Goal: Task Accomplishment & Management: Manage account settings

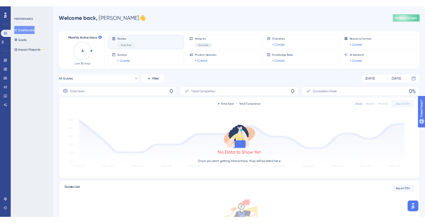
scroll to position [34, 0]
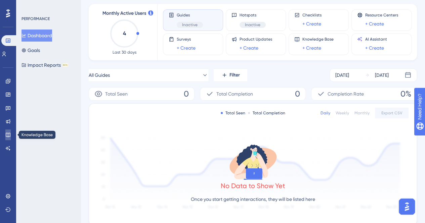
click at [8, 138] on link at bounding box center [7, 135] width 5 height 11
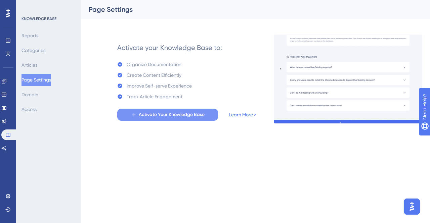
click at [181, 117] on span "Activate Your Knowledge Base" at bounding box center [172, 115] width 66 height 8
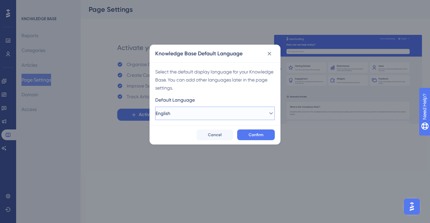
click at [193, 114] on button "English" at bounding box center [215, 113] width 120 height 13
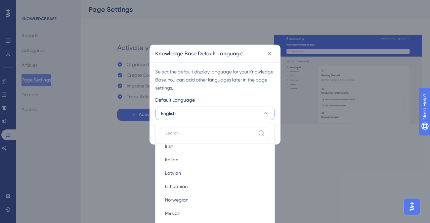
scroll to position [302, 0]
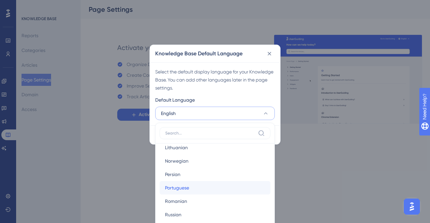
click at [196, 186] on div "Portuguese Portuguese" at bounding box center [215, 187] width 100 height 13
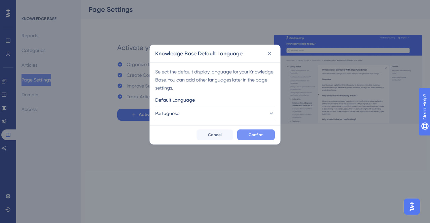
click at [254, 136] on span "Confirm" at bounding box center [256, 134] width 15 height 5
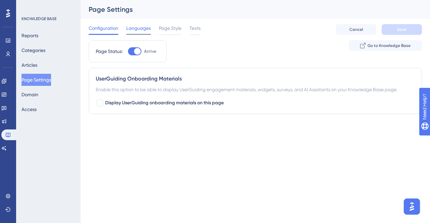
click at [146, 28] on span "Languages" at bounding box center [138, 28] width 25 height 8
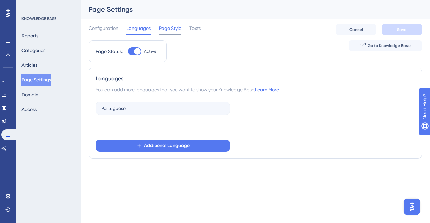
click at [179, 28] on span "Page Style" at bounding box center [170, 28] width 23 height 8
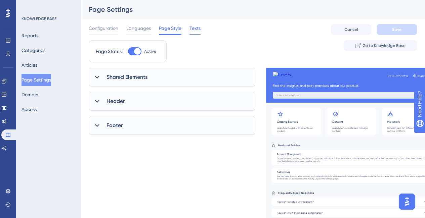
click at [198, 29] on span "Texts" at bounding box center [194, 28] width 11 height 8
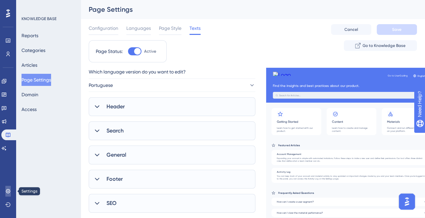
click at [7, 190] on icon at bounding box center [7, 191] width 5 height 5
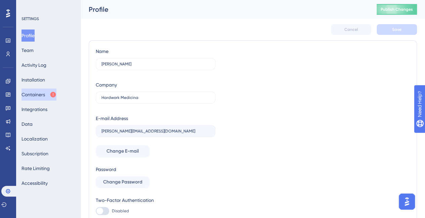
click at [39, 90] on button "Containers" at bounding box center [38, 95] width 35 height 12
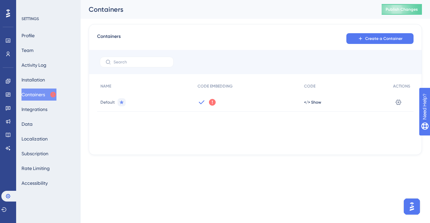
click at [211, 104] on icon at bounding box center [212, 102] width 7 height 7
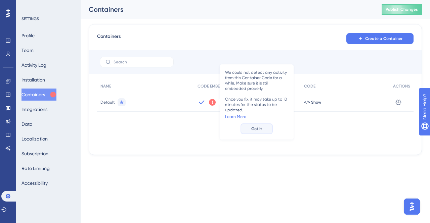
click at [257, 128] on span "Got It" at bounding box center [256, 128] width 11 height 5
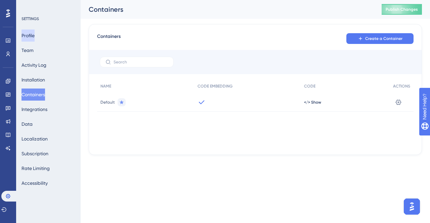
click at [35, 32] on button "Profile" at bounding box center [27, 36] width 13 height 12
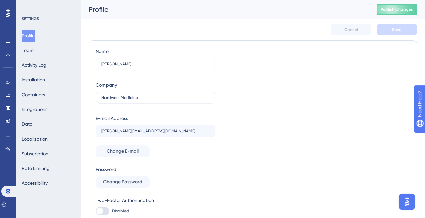
click at [40, 55] on div "Profile Team Activity Log Installation Containers Integrations Data Localizatio…" at bounding box center [48, 110] width 54 height 160
click at [30, 51] on button "Team" at bounding box center [27, 50] width 12 height 12
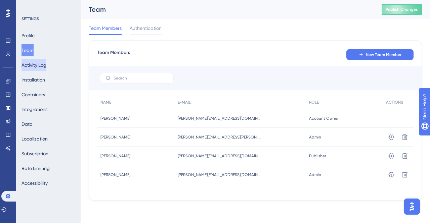
click at [40, 66] on button "Activity Log" at bounding box center [33, 65] width 25 height 12
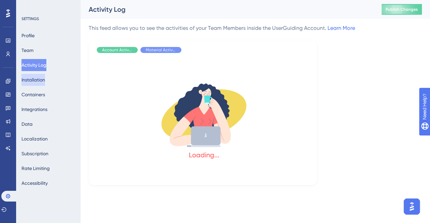
click at [45, 80] on button "Installation" at bounding box center [33, 80] width 24 height 12
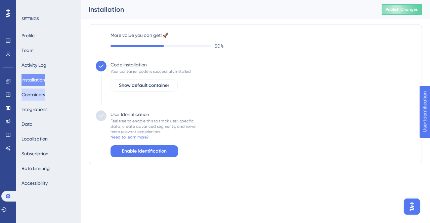
click at [40, 100] on button "Containers" at bounding box center [33, 95] width 24 height 12
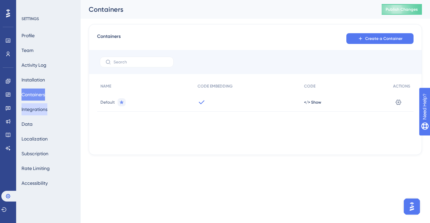
click at [45, 108] on button "Integrations" at bounding box center [34, 109] width 26 height 12
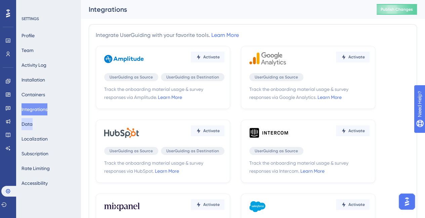
click at [33, 124] on button "Data" at bounding box center [26, 124] width 11 height 12
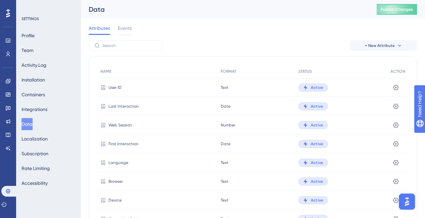
click at [41, 131] on div "Profile Team Activity Log Installation Containers Integrations Data Localizatio…" at bounding box center [48, 110] width 54 height 160
click at [41, 138] on button "Localization" at bounding box center [34, 139] width 26 height 12
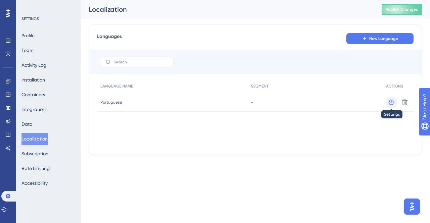
click at [392, 104] on icon at bounding box center [391, 102] width 7 height 7
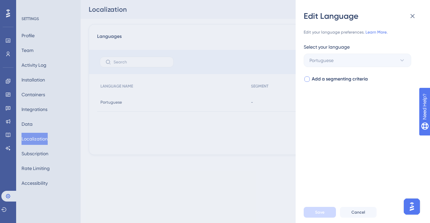
click at [309, 79] on div at bounding box center [306, 79] width 5 height 5
checkbox input "true"
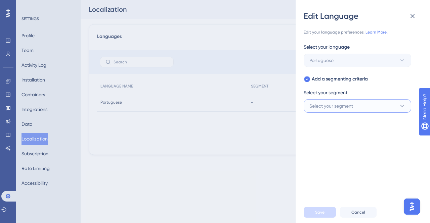
click at [334, 108] on span "Select your segment" at bounding box center [331, 106] width 44 height 8
type input "portu"
click at [361, 208] on button "Cancel" at bounding box center [358, 212] width 37 height 11
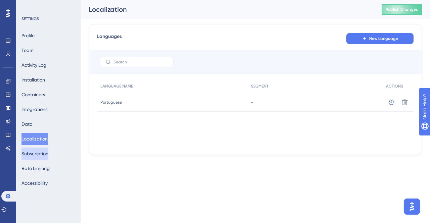
click at [48, 153] on button "Subscription" at bounding box center [34, 154] width 27 height 12
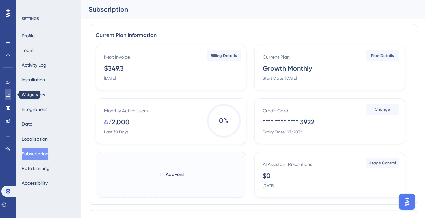
click at [7, 93] on icon at bounding box center [7, 94] width 5 height 5
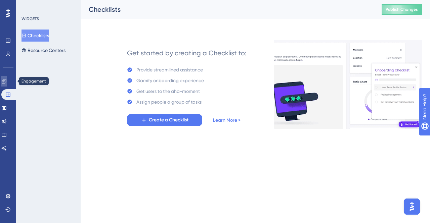
drag, startPoint x: 8, startPoint y: 81, endPoint x: 78, endPoint y: 109, distance: 74.9
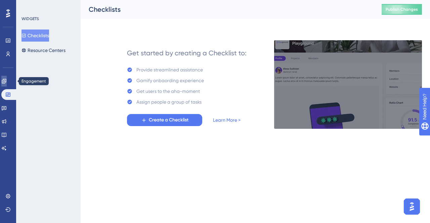
click at [7, 81] on icon at bounding box center [3, 81] width 5 height 5
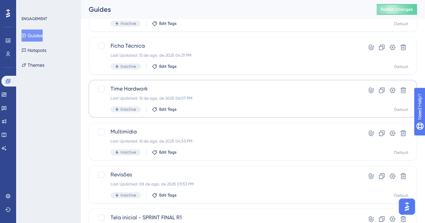
scroll to position [284, 0]
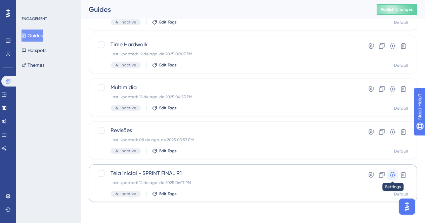
click at [388, 176] on button at bounding box center [392, 175] width 11 height 11
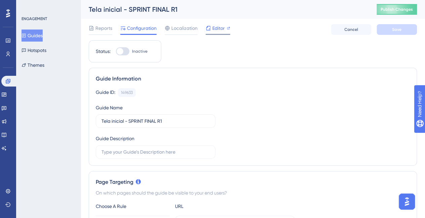
click at [214, 31] on span "Editor" at bounding box center [218, 28] width 12 height 8
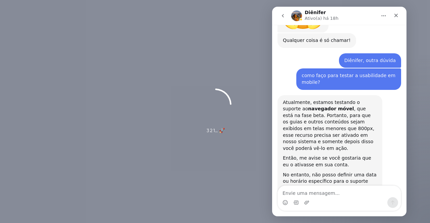
scroll to position [1226, 0]
